Goal: Task Accomplishment & Management: Manage account settings

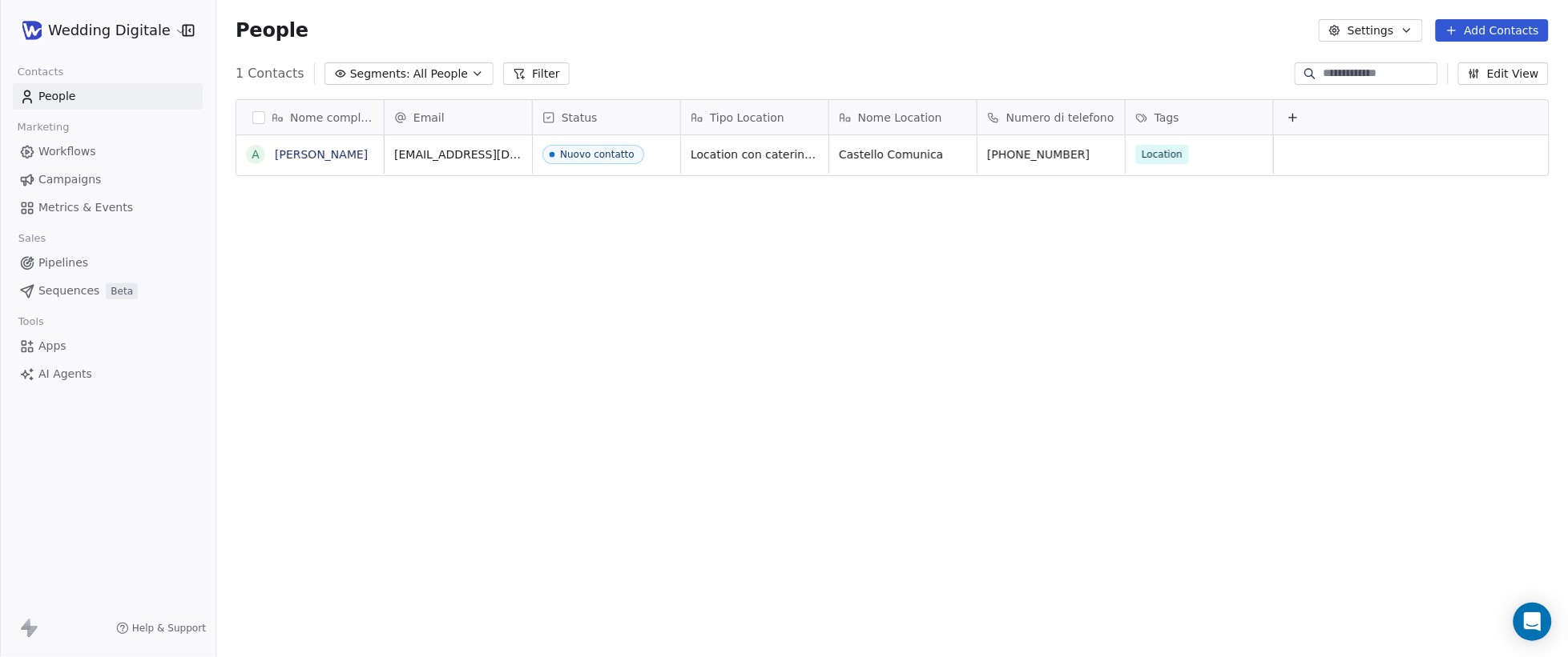
scroll to position [579, 1351]
drag, startPoint x: 624, startPoint y: 261, endPoint x: 638, endPoint y: 249, distance: 18.4
click at [624, 261] on div "Nome completo A [PERSON_NAME] Email Status Tipo Location [GEOGRAPHIC_DATA] Loca…" at bounding box center [892, 375] width 1351 height 578
